Goal: Transaction & Acquisition: Purchase product/service

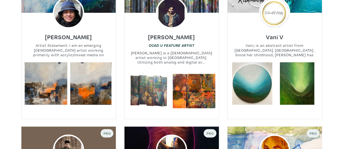
scroll to position [276, 0]
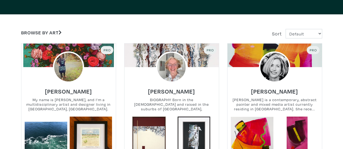
scroll to position [87, 0]
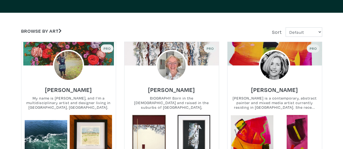
click at [183, 104] on small "BIOGRAPHY Born in the Netherlands and raised in the suburbs of Montreal, Janna'…" at bounding box center [171, 103] width 94 height 14
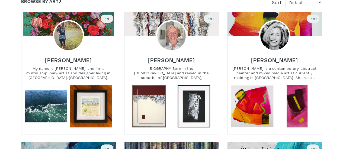
scroll to position [0, 0]
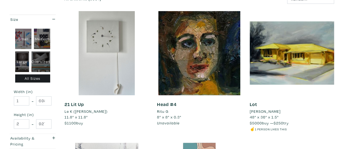
scroll to position [92, 0]
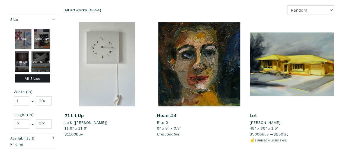
click at [40, 60] on div "Oversized" at bounding box center [40, 61] width 19 height 21
type input "48"
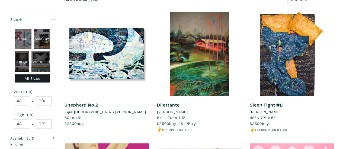
scroll to position [103, 0]
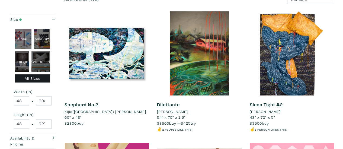
click at [23, 59] on div "Large" at bounding box center [22, 61] width 14 height 21
type input "28"
type input "48"
type input "28"
type input "48"
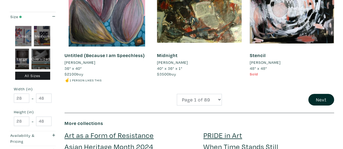
scroll to position [1078, 0]
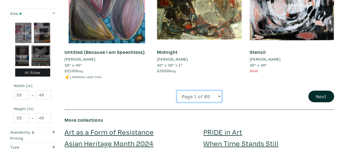
click at [219, 91] on select "Page 1 of 89 Page 2 of 89 Page 3 of 89 Page 4 of 89 Page 5 of 89 Page 6 of 89 P…" at bounding box center [199, 97] width 45 height 12
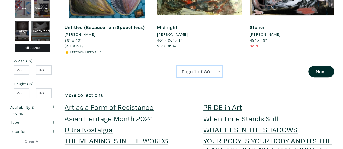
scroll to position [1102, 0]
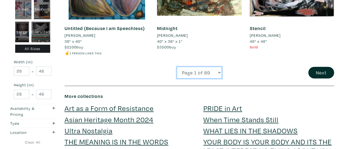
click at [204, 67] on select "Page 1 of 89 Page 2 of 89 Page 3 of 89 Page 4 of 89 Page 5 of 89 Page 6 of 89 P…" at bounding box center [199, 73] width 45 height 12
select select "2"
click at [177, 67] on select "Page 1 of 89 Page 2 of 89 Page 3 of 89 Page 4 of 89 Page 5 of 89 Page 6 of 89 P…" at bounding box center [199, 73] width 45 height 12
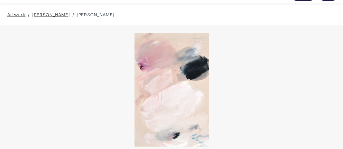
scroll to position [10, 0]
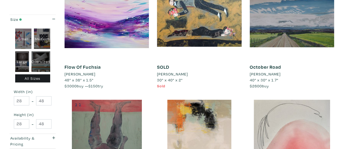
scroll to position [812, 0]
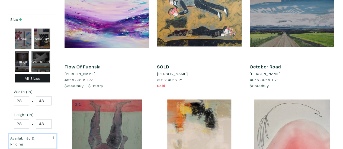
click at [56, 136] on div "button" at bounding box center [52, 141] width 13 height 12
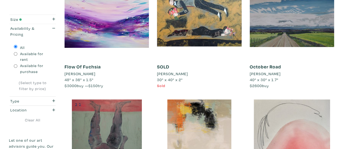
click at [15, 66] on input "Available for purchase" at bounding box center [16, 66] width 4 height 4
radio input "true"
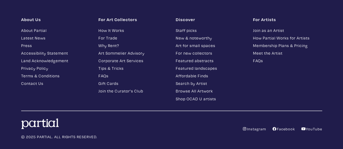
scroll to position [1347, 0]
